Goal: Transaction & Acquisition: Purchase product/service

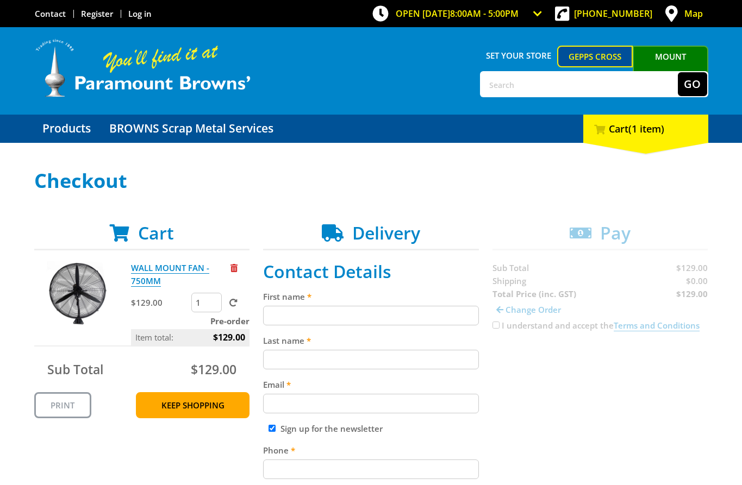
scroll to position [17, 0]
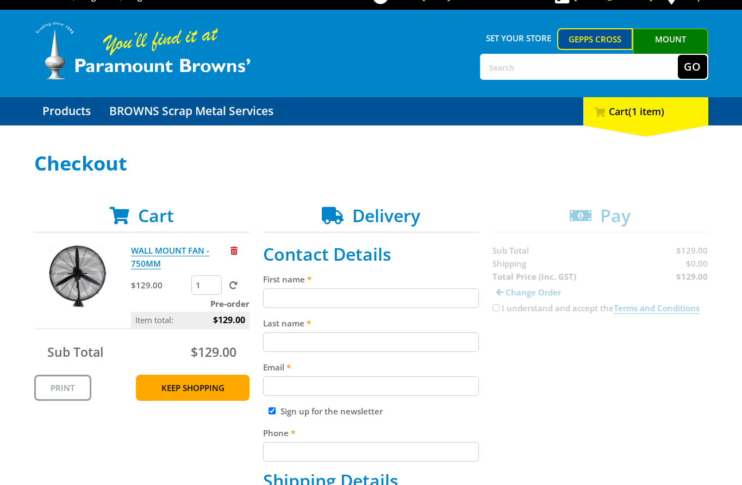
click at [341, 291] on input "First name" at bounding box center [371, 299] width 216 height 20
paste input "[PERSON_NAME]"
type input "[PERSON_NAME]"
click at [315, 337] on input "Last name" at bounding box center [371, 343] width 216 height 20
paste input "[PERSON_NAME]"
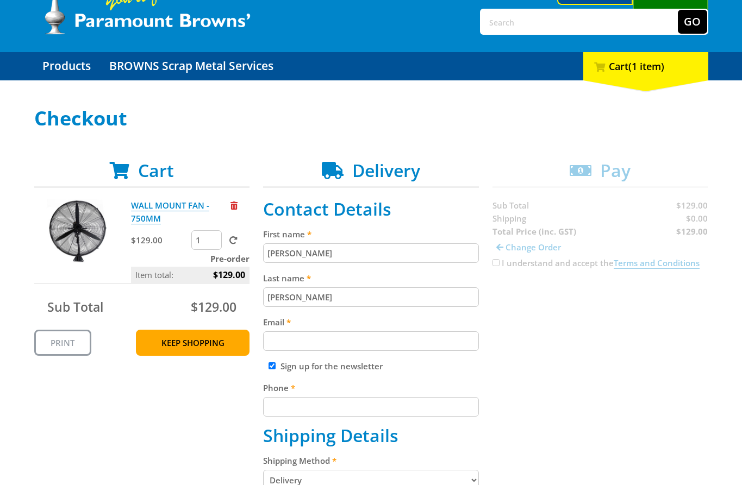
scroll to position [65, 0]
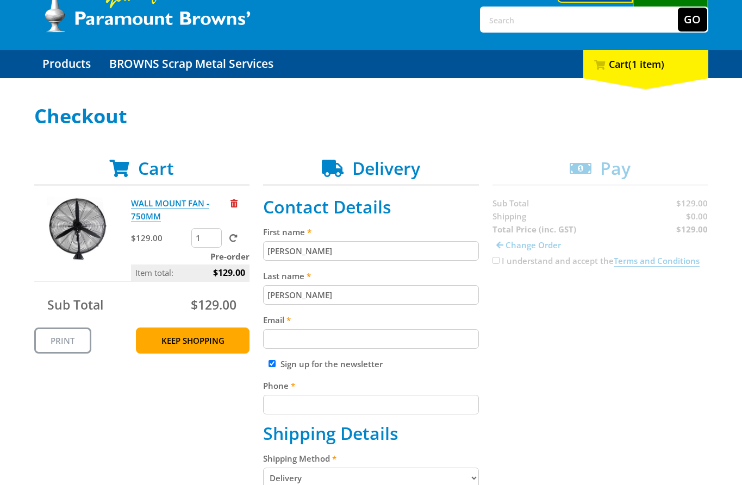
type input "[PERSON_NAME]"
click at [323, 344] on input "Email" at bounding box center [371, 339] width 216 height 20
paste input "[EMAIL_ADDRESS][DOMAIN_NAME]"
type input "[EMAIL_ADDRESS][DOMAIN_NAME]"
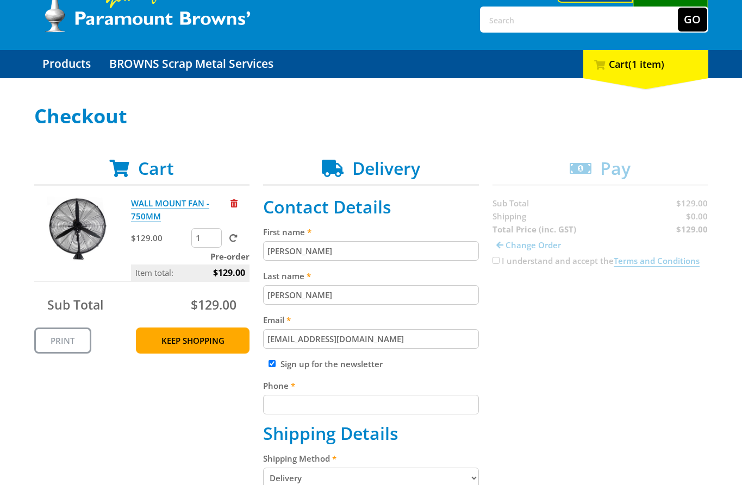
click at [341, 397] on input "Phone" at bounding box center [371, 405] width 216 height 20
paste input "[PHONE_NUMBER]"
type input "[PHONE_NUMBER]"
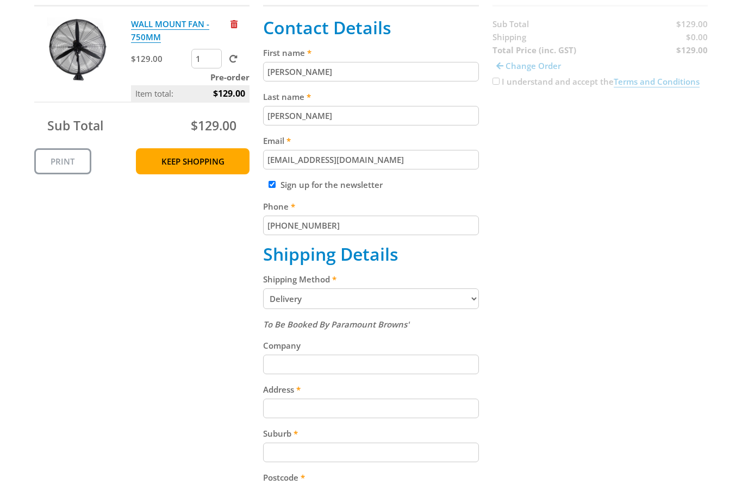
scroll to position [264, 0]
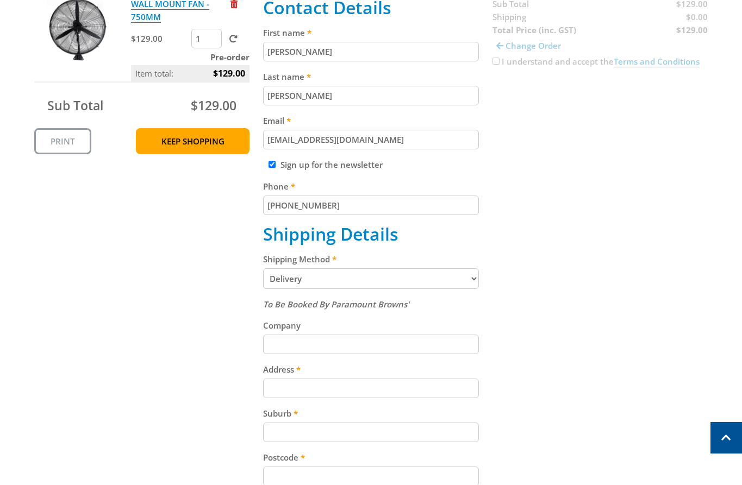
click at [319, 282] on select "Pickup from Gepps Cross Delivery" at bounding box center [371, 278] width 216 height 21
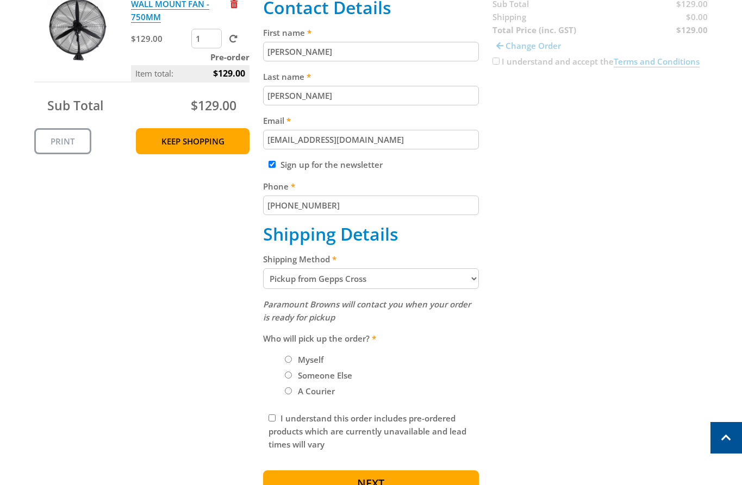
click at [325, 282] on select "Pickup from Gepps Cross Delivery" at bounding box center [371, 278] width 216 height 21
select select "Delivery"
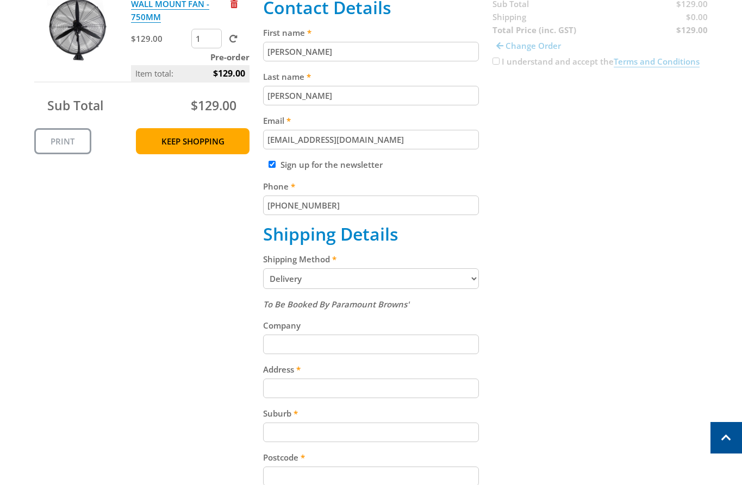
click at [306, 398] on input "Address" at bounding box center [371, 389] width 216 height 20
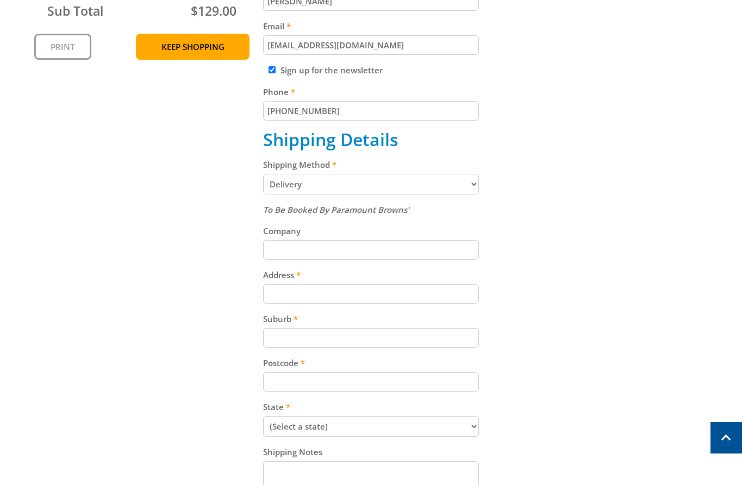
click at [344, 304] on div "To Be Booked By Paramount Browns' Company Address Suburb Postcode State (Select…" at bounding box center [371, 357] width 216 height 309
click at [335, 296] on input "Address" at bounding box center [371, 294] width 216 height 20
paste input "[STREET_ADDRESS]"
type input "[STREET_ADDRESS]"
click at [311, 348] on div "To Be Booked By Paramount Browns' Company Address [STREET_ADDRESS] Suburb Postc…" at bounding box center [371, 357] width 216 height 309
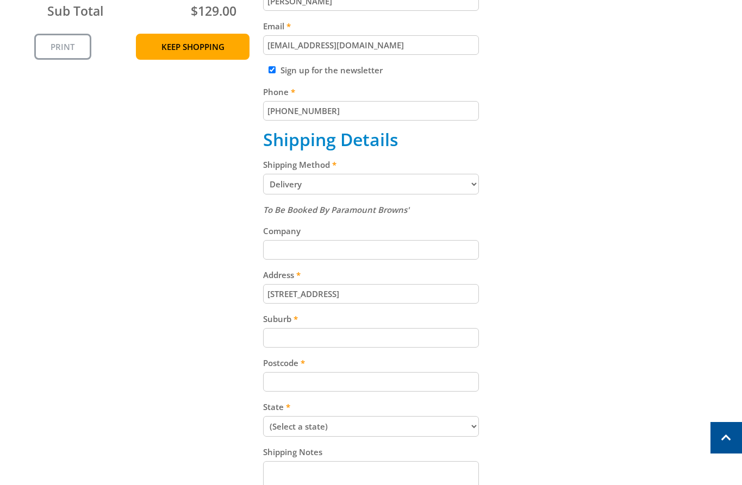
click at [296, 341] on input "Suburb" at bounding box center [371, 338] width 216 height 20
paste input "Gepps Cross"
type input "Gepps Cross"
click at [501, 329] on div "Cart WALL MOUNT FAN - 750MM $129.00 1 Pre-order Item total: $129.00 Sub Total $…" at bounding box center [371, 241] width 674 height 754
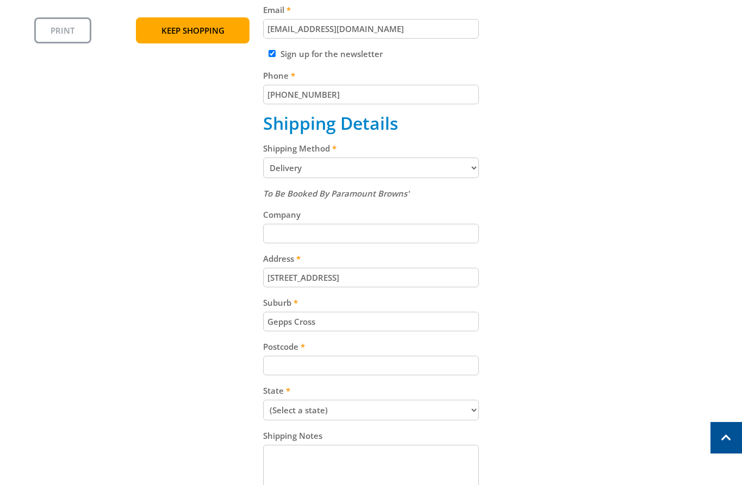
scroll to position [375, 0]
click at [352, 362] on input "Postcode" at bounding box center [371, 365] width 216 height 20
paste input "5094"
type input "5094"
click at [350, 404] on select "(Select a state) [GEOGRAPHIC_DATA] [GEOGRAPHIC_DATA] [GEOGRAPHIC_DATA] [GEOGRAP…" at bounding box center [371, 409] width 216 height 21
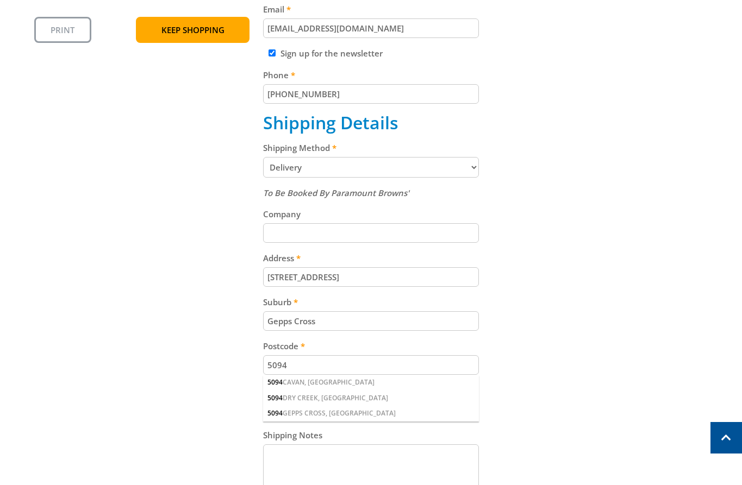
select select "SA"
click at [263, 399] on select "(Select a state) [GEOGRAPHIC_DATA] [GEOGRAPHIC_DATA] [GEOGRAPHIC_DATA] [GEOGRAP…" at bounding box center [371, 409] width 216 height 21
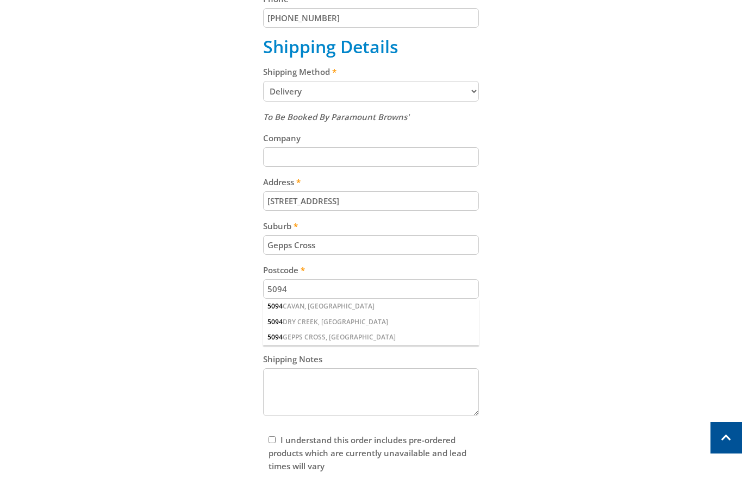
scroll to position [453, 0]
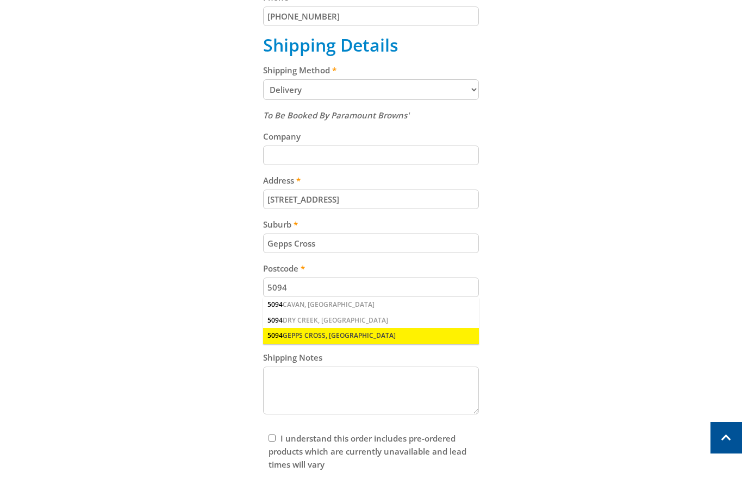
click at [322, 340] on div "5094 GEPPS CROSS, [GEOGRAPHIC_DATA]" at bounding box center [371, 335] width 216 height 15
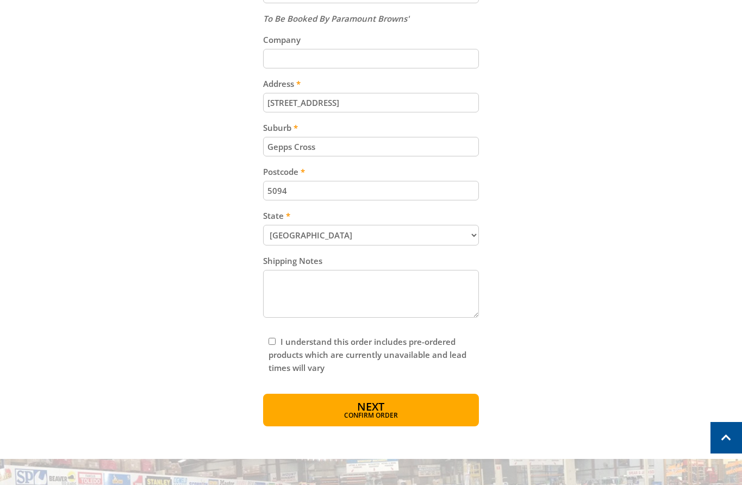
scroll to position [641, 0]
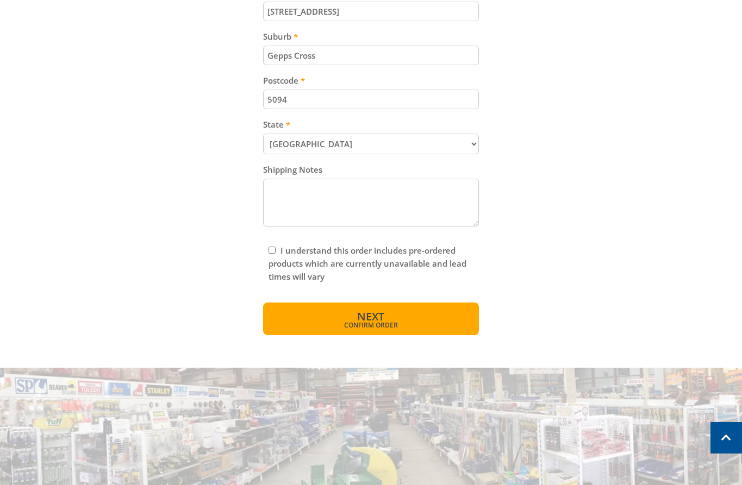
click at [388, 322] on span "Confirm order" at bounding box center [370, 325] width 169 height 7
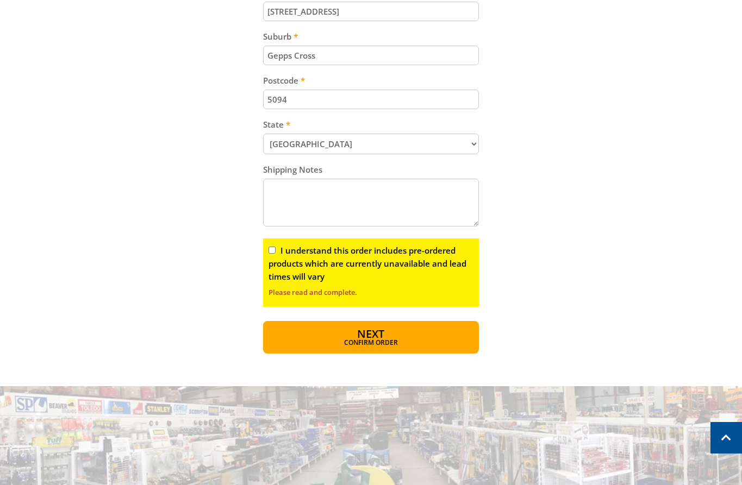
click at [272, 250] on input "I understand this order includes pre-ordered products which are currently unava…" at bounding box center [271, 250] width 7 height 7
checkbox input "true"
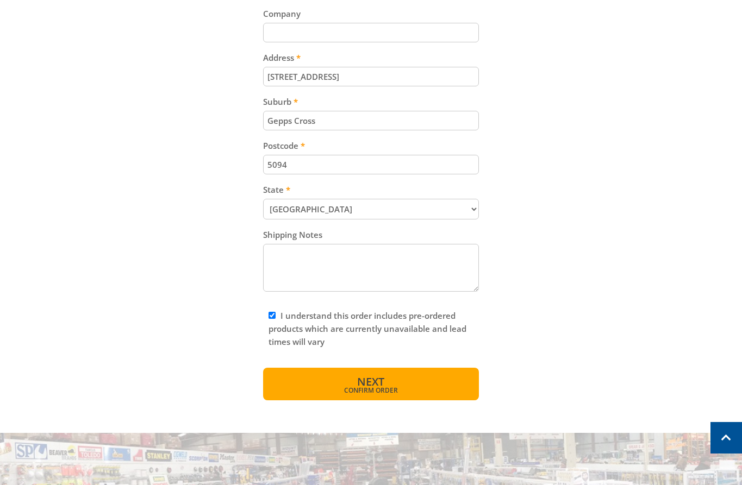
scroll to position [580, 0]
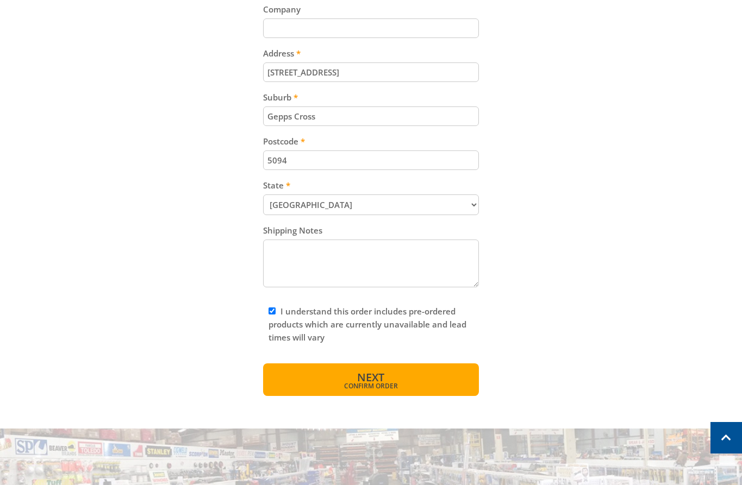
click at [355, 384] on span "Confirm order" at bounding box center [370, 386] width 169 height 7
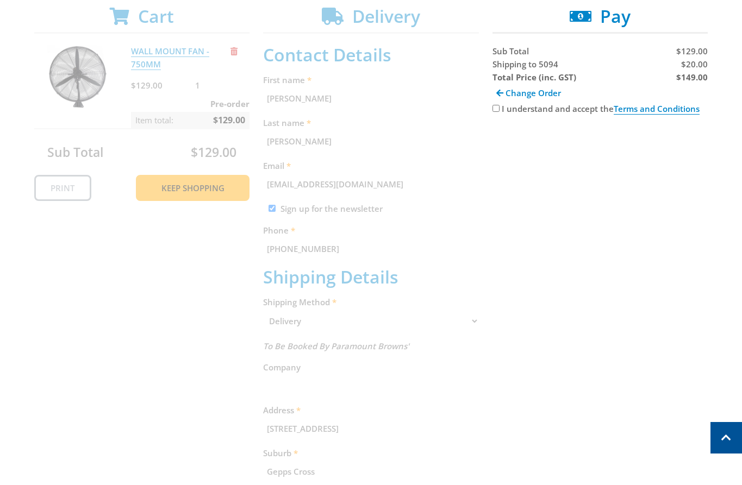
scroll to position [206, 0]
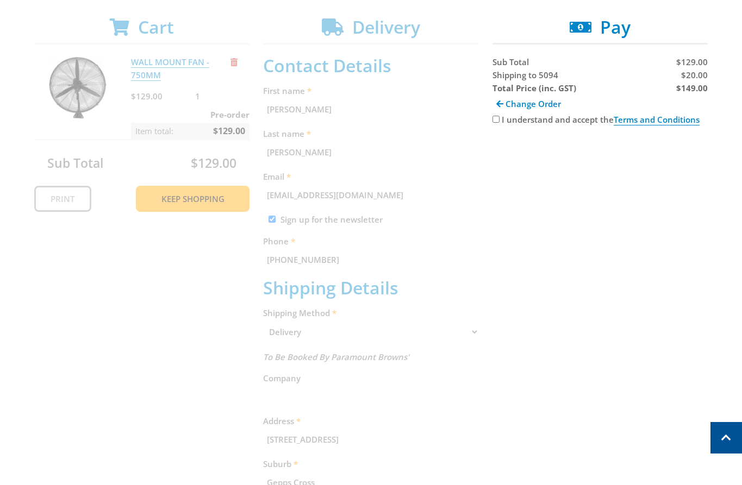
click at [502, 78] on span "Shipping to 5094" at bounding box center [525, 75] width 66 height 11
copy span "Shipping"
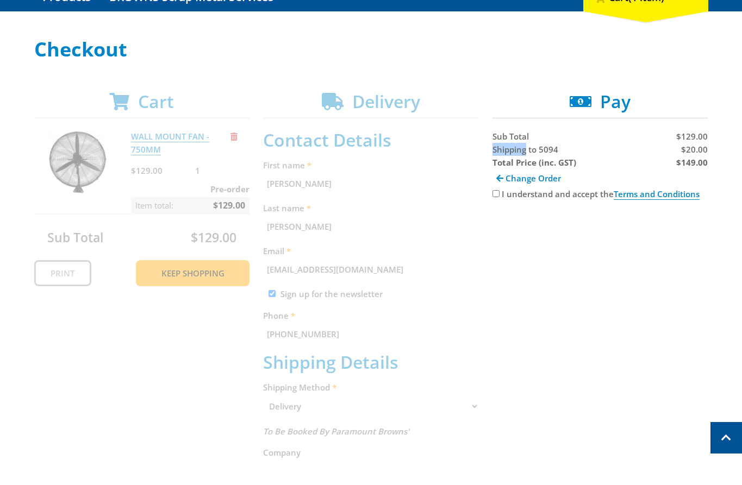
scroll to position [129, 0]
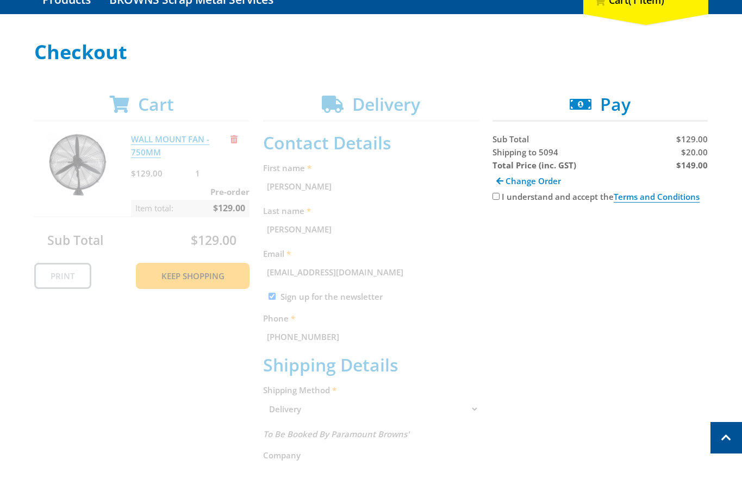
click at [697, 155] on span "$20.00" at bounding box center [694, 152] width 27 height 11
copy span "20.00"
click at [700, 164] on strong "$149.00" at bounding box center [692, 165] width 32 height 11
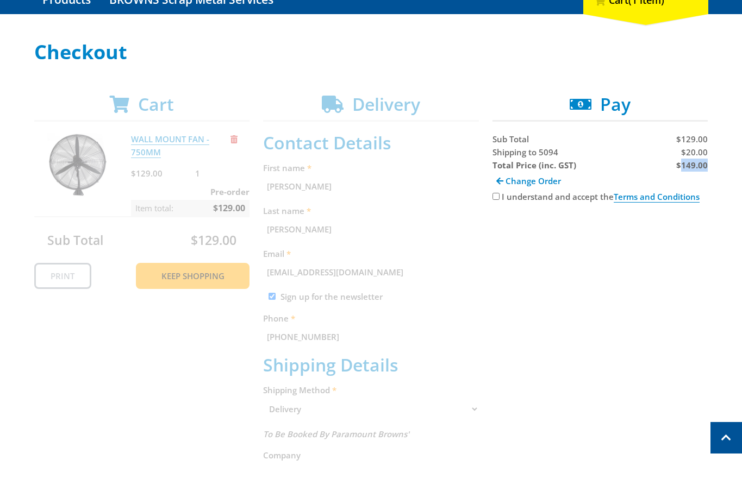
copy strong "149.00"
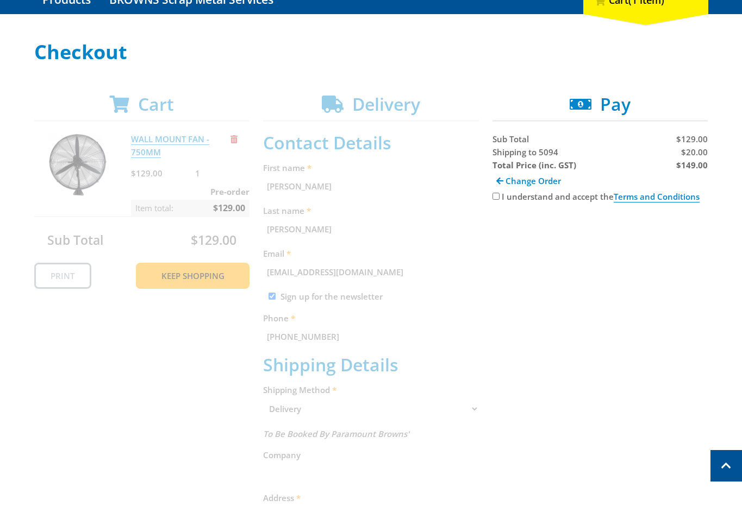
click at [535, 369] on div "Cart WALL MOUNT FAN - 750MM $129.00 1 Pre-order Item total: $129.00 Sub Total $…" at bounding box center [371, 465] width 674 height 742
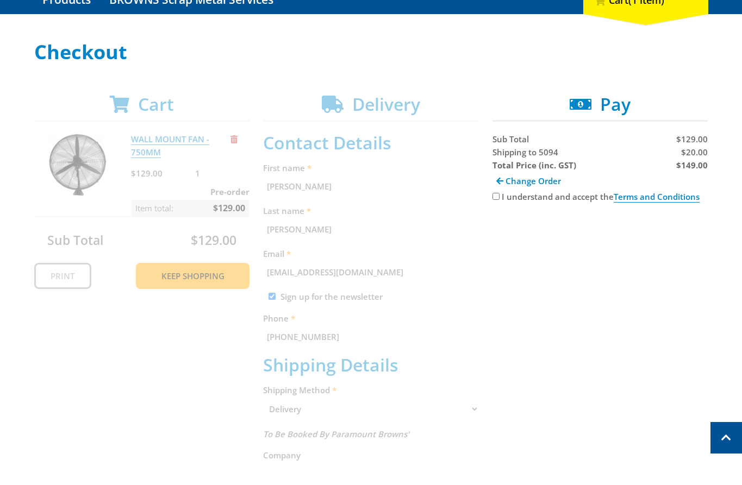
click at [498, 197] on input "I understand and accept the Terms and Conditions" at bounding box center [495, 196] width 7 height 7
checkbox input "true"
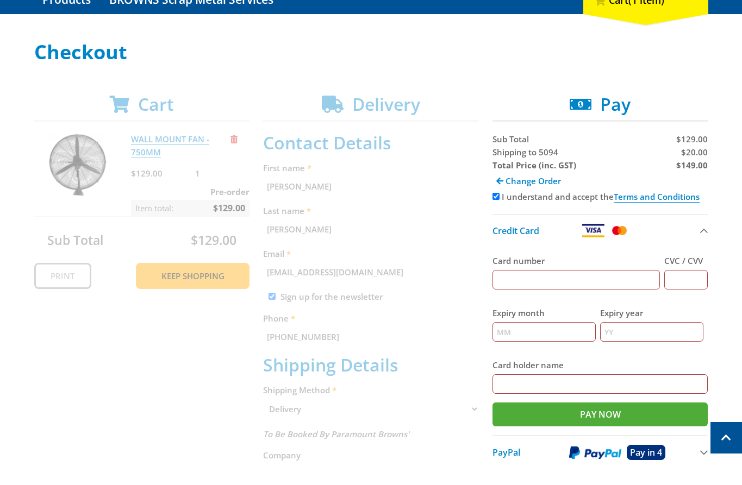
click at [517, 271] on input "Card number" at bounding box center [576, 280] width 168 height 20
type input "[CREDIT_CARD_NUMBER]"
type input "123"
type input "12"
type input "2025"
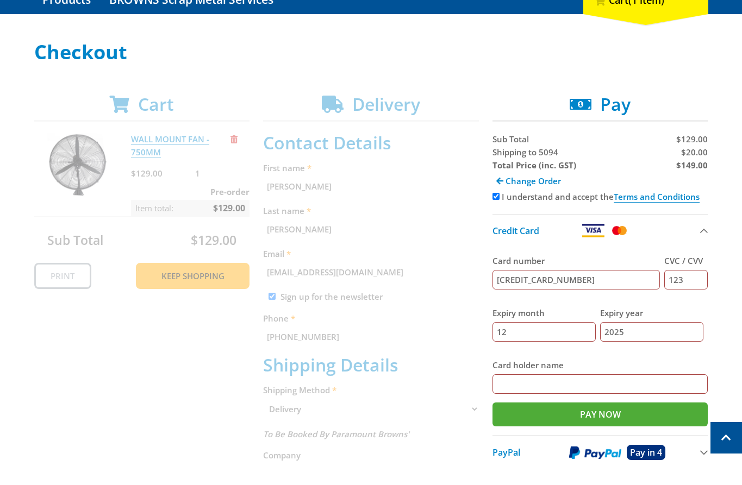
type input "[PERSON_NAME]"
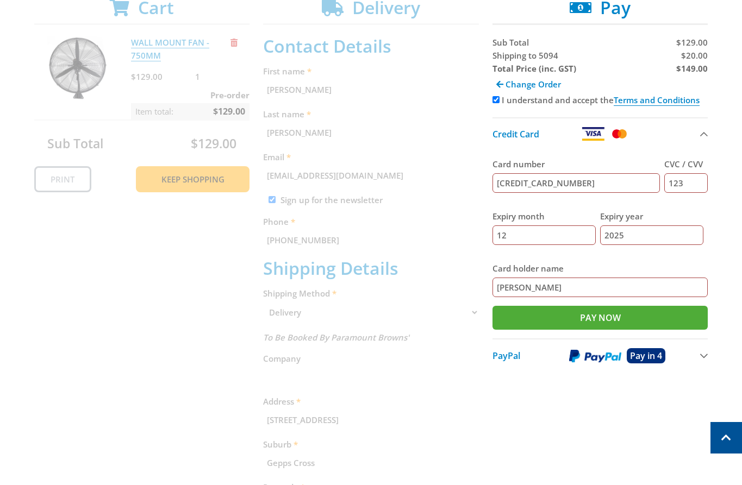
scroll to position [118, 0]
